Goal: Transaction & Acquisition: Obtain resource

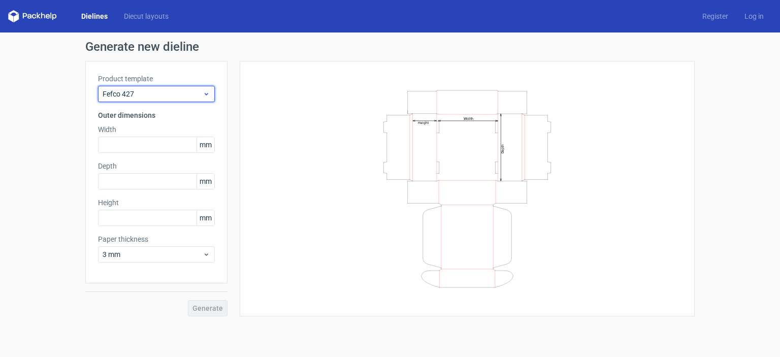
click at [194, 96] on span "Fefco 427" at bounding box center [153, 94] width 100 height 10
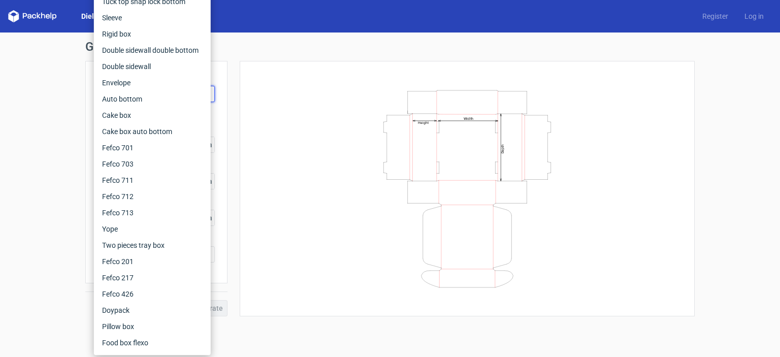
click at [278, 129] on div "Width Depth Height" at bounding box center [468, 189] width 430 height 230
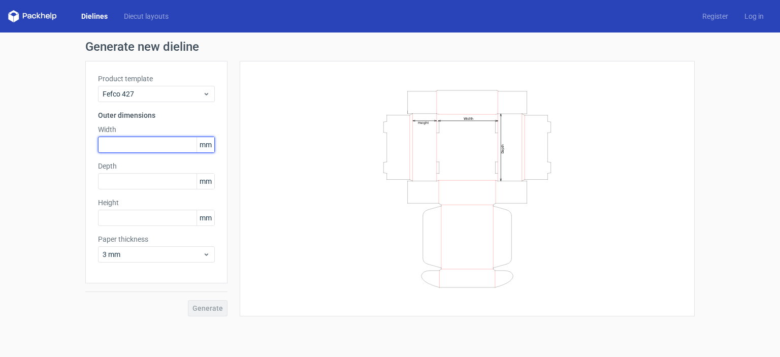
click at [172, 140] on input "text" at bounding box center [156, 145] width 117 height 16
type input "381"
click at [150, 172] on div "Depth mm" at bounding box center [156, 175] width 117 height 28
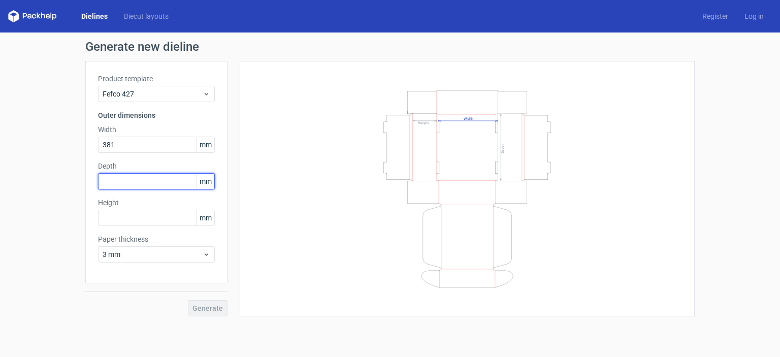
click at [148, 175] on input "text" at bounding box center [156, 181] width 117 height 16
type input "280"
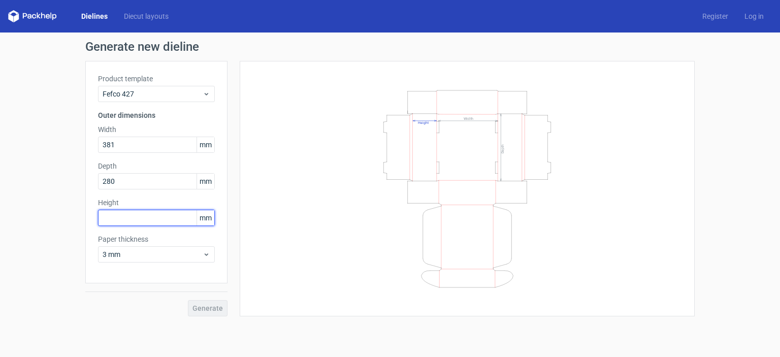
click at [176, 210] on input "text" at bounding box center [156, 218] width 117 height 16
type input "102"
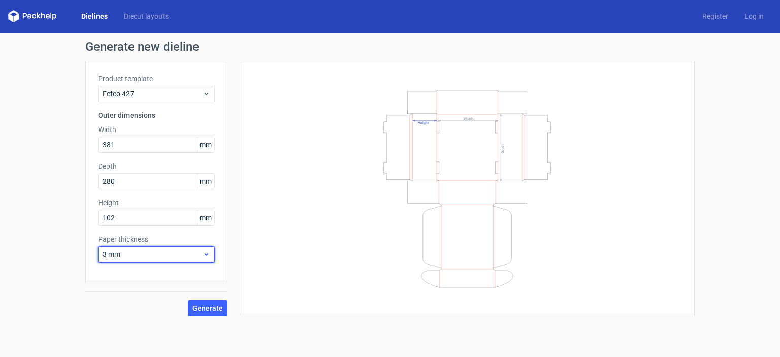
click at [179, 250] on span "3 mm" at bounding box center [153, 254] width 100 height 10
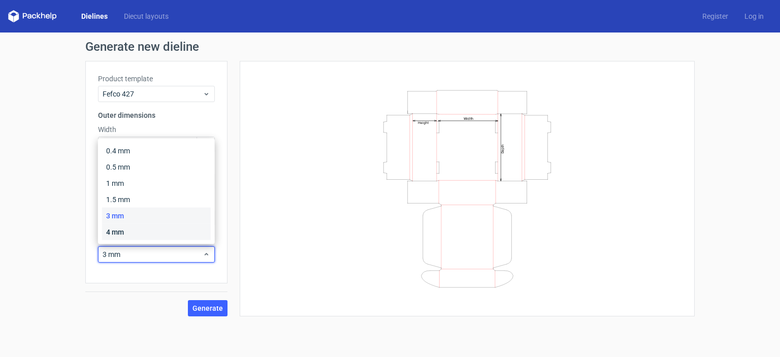
click at [159, 235] on div "4 mm" at bounding box center [156, 232] width 109 height 16
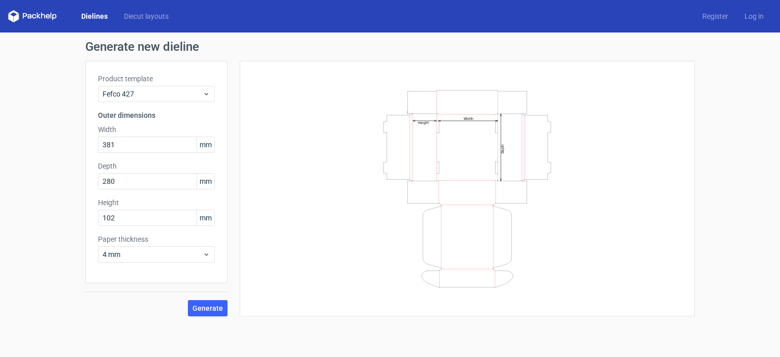
click at [211, 317] on div "Generate new dieline Product template Fefco 427 Outer dimensions Width 381 mm D…" at bounding box center [390, 179] width 780 height 292
click at [215, 306] on span "Generate" at bounding box center [208, 308] width 30 height 7
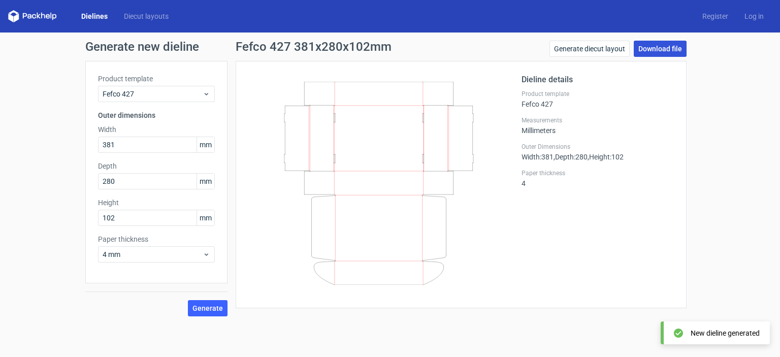
click at [666, 50] on link "Download file" at bounding box center [660, 49] width 53 height 16
click at [160, 20] on link "Diecut layouts" at bounding box center [146, 16] width 61 height 10
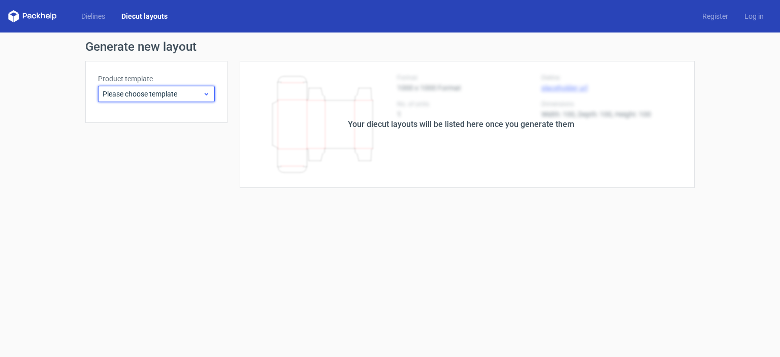
click at [189, 97] on span "Please choose template" at bounding box center [153, 94] width 100 height 10
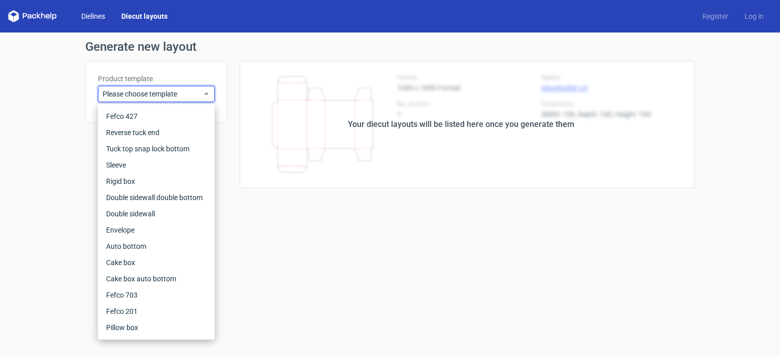
click at [98, 20] on link "Dielines" at bounding box center [93, 16] width 40 height 10
